Goal: Transaction & Acquisition: Purchase product/service

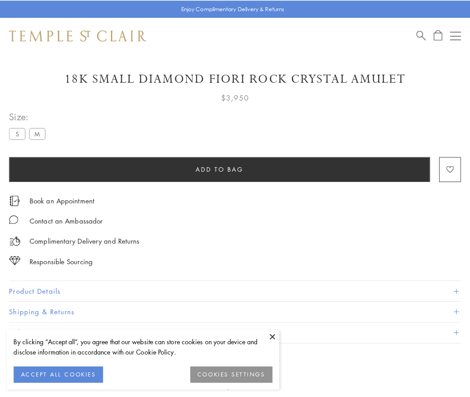
scroll to position [13, 0]
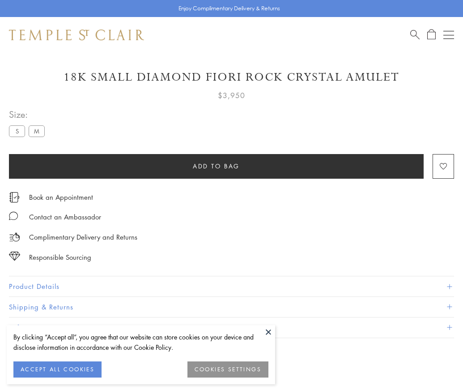
click at [216, 166] on span "Add to bag" at bounding box center [216, 166] width 47 height 10
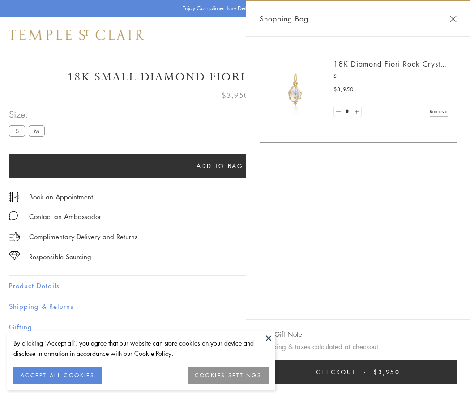
click at [356, 372] on span "Checkout" at bounding box center [336, 372] width 40 height 10
